Goal: Find contact information: Find contact information

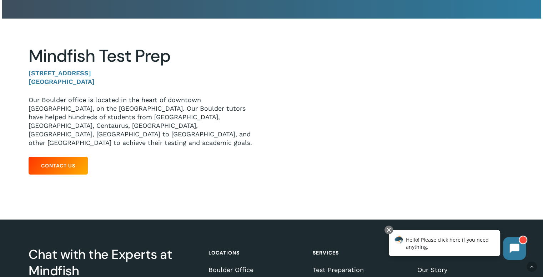
scroll to position [74, 0]
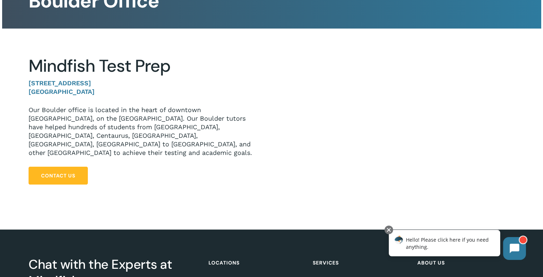
click at [75, 173] on link "Contact Us" at bounding box center [58, 176] width 59 height 18
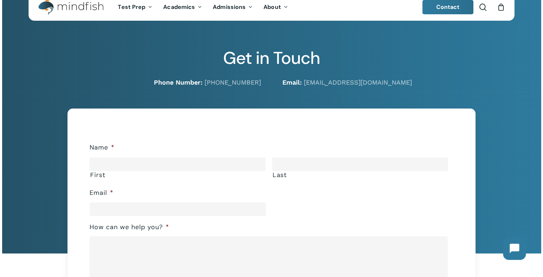
scroll to position [16, 0]
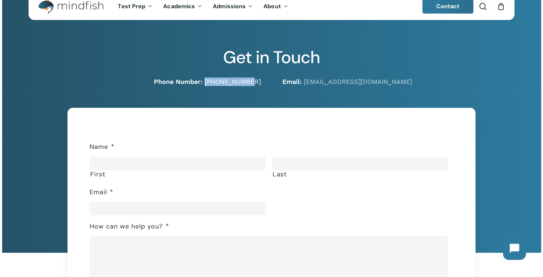
drag, startPoint x: 266, startPoint y: 84, endPoint x: 219, endPoint y: 80, distance: 47.3
click at [219, 80] on div "Phone Number: 720-204-1041" at bounding box center [145, 81] width 254 height 9
copy link "720-204-1041"
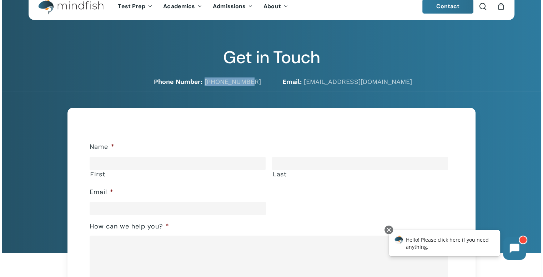
click at [88, 6] on img "Main Menu" at bounding box center [67, 7] width 58 height 16
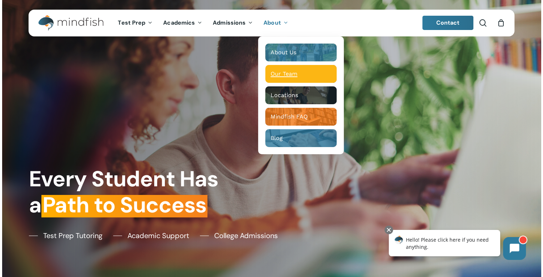
click at [282, 67] on div "Main Menu" at bounding box center [300, 74] width 71 height 18
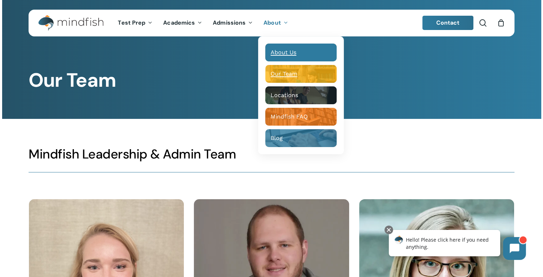
click at [293, 56] on div "About Us" at bounding box center [300, 52] width 61 height 7
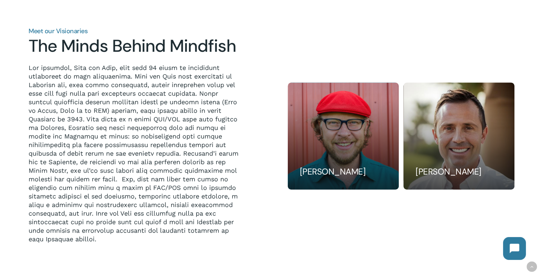
scroll to position [579, 0]
